Goal: Navigation & Orientation: Find specific page/section

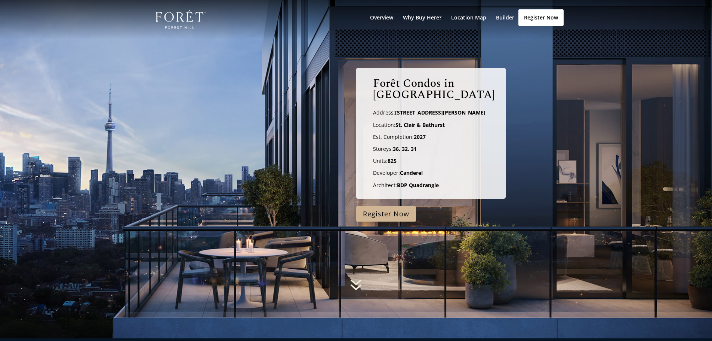
click at [383, 13] on div at bounding box center [356, 19] width 404 height 39
click at [384, 17] on link "Overview" at bounding box center [381, 27] width 23 height 24
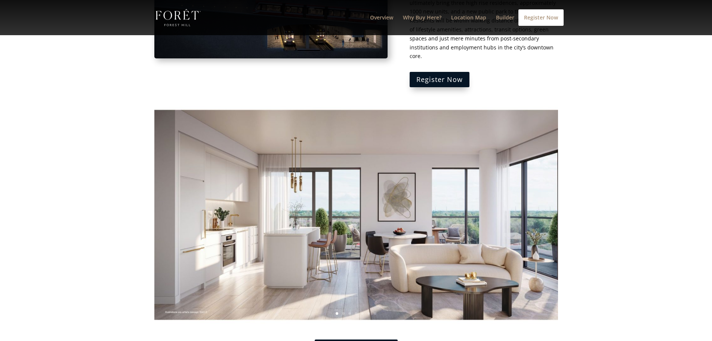
scroll to position [932, 0]
click at [539, 205] on link "Next" at bounding box center [541, 214] width 18 height 18
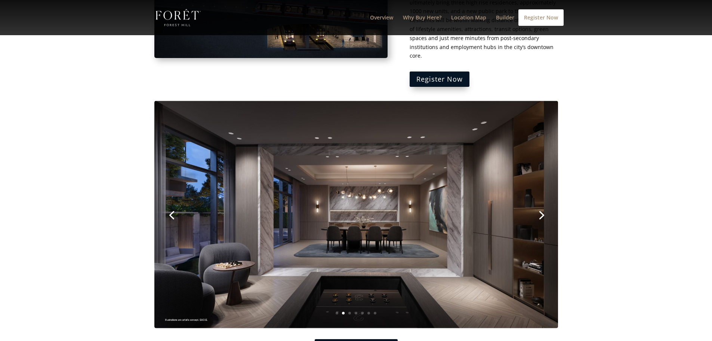
click at [539, 205] on link "Next" at bounding box center [541, 214] width 18 height 18
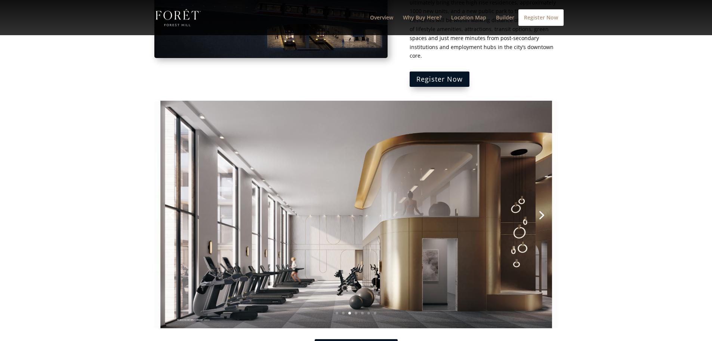
click at [539, 205] on link "Next" at bounding box center [541, 214] width 18 height 18
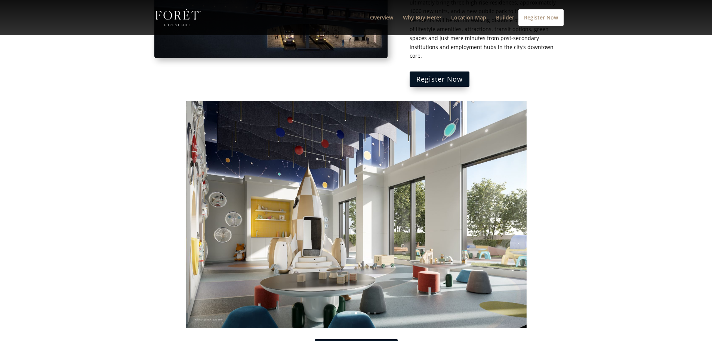
click at [539, 205] on link "Next" at bounding box center [541, 214] width 18 height 18
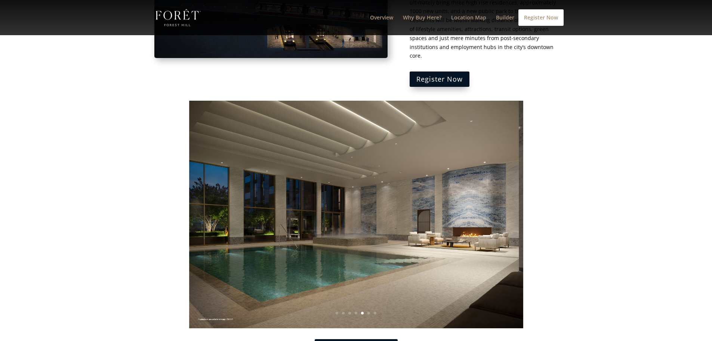
click at [539, 205] on link "Next" at bounding box center [541, 214] width 18 height 18
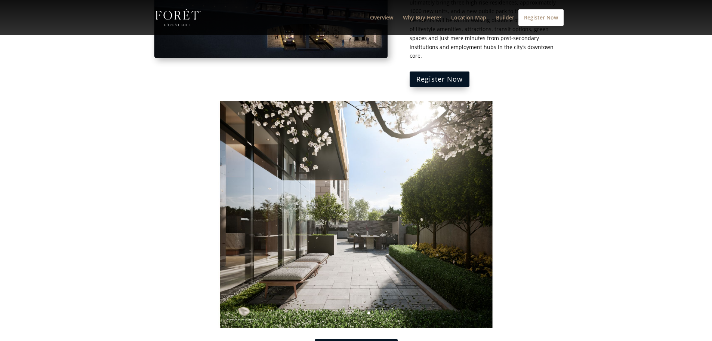
click at [539, 205] on link "Next" at bounding box center [541, 214] width 18 height 18
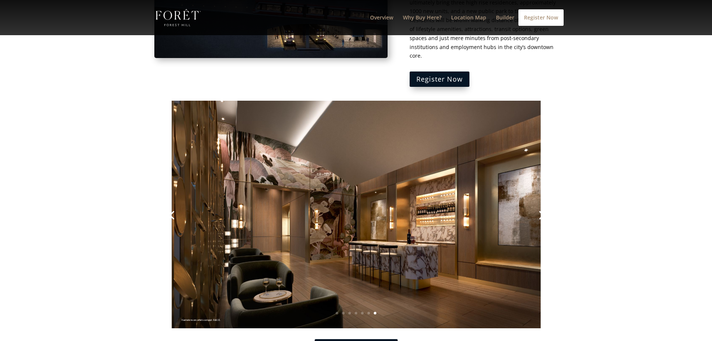
click at [539, 205] on link "Next" at bounding box center [541, 214] width 18 height 18
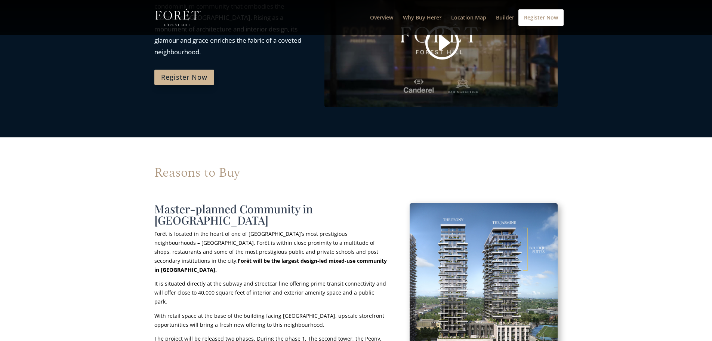
scroll to position [386, 0]
